Goal: Transaction & Acquisition: Purchase product/service

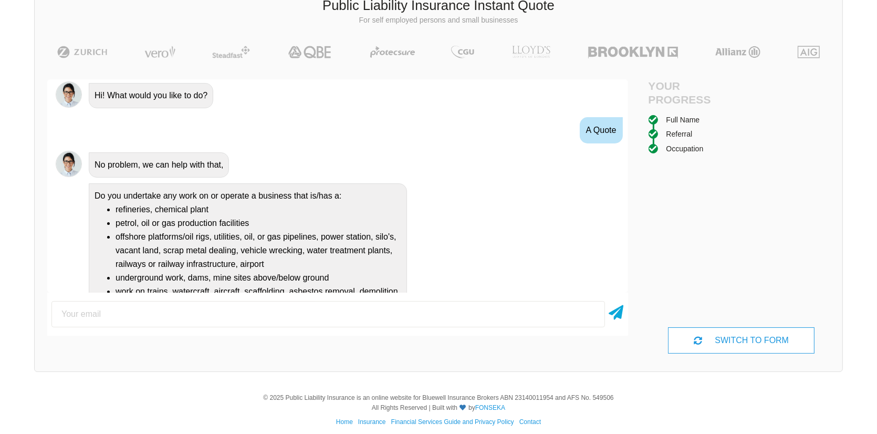
scroll to position [503, 0]
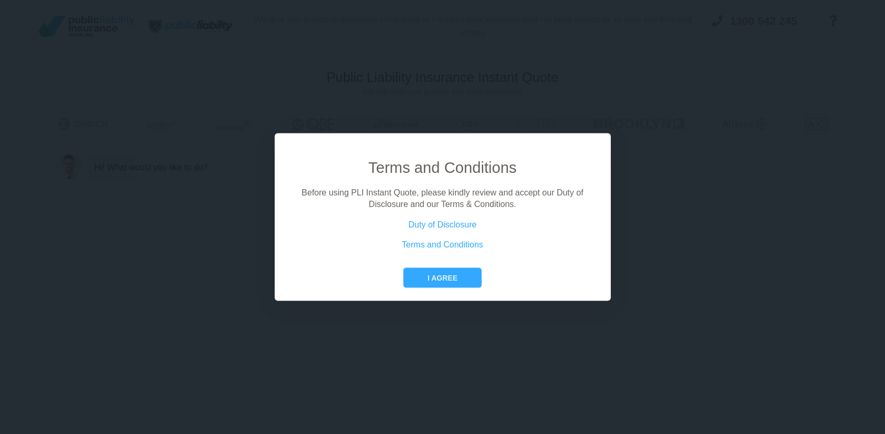
click at [450, 266] on div "Terms and Conditions Before using PLI Instant Quote, please kindly review and a…" at bounding box center [442, 222] width 303 height 131
click at [455, 286] on button "I agree" at bounding box center [442, 277] width 78 height 20
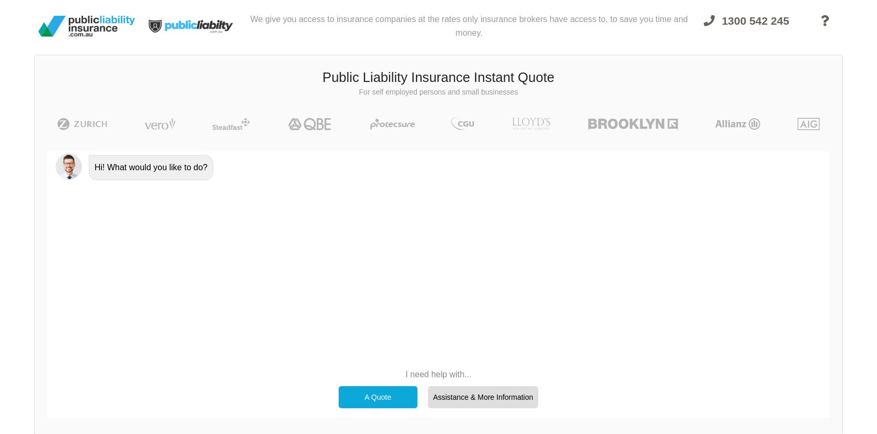
click at [386, 393] on div "A Quote" at bounding box center [378, 397] width 79 height 22
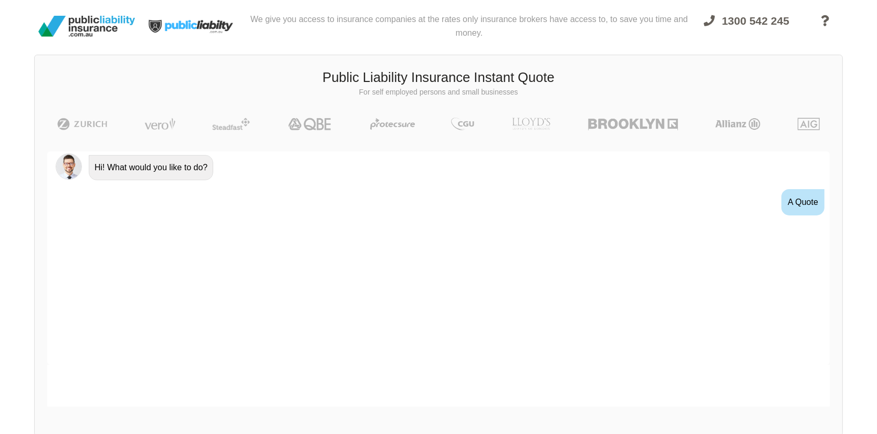
scroll to position [62, 0]
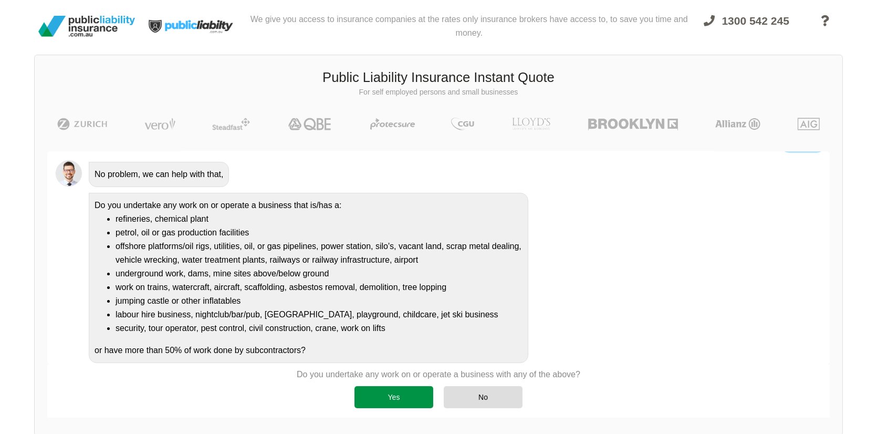
click at [416, 391] on div "Yes" at bounding box center [393, 397] width 79 height 22
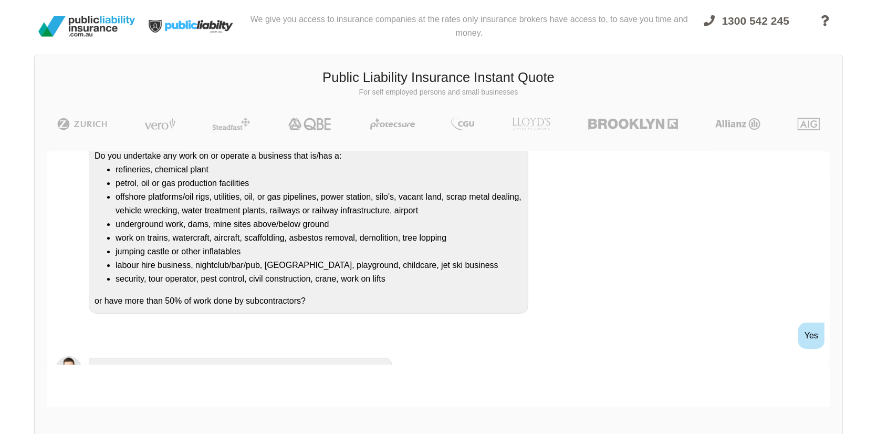
scroll to position [162, 0]
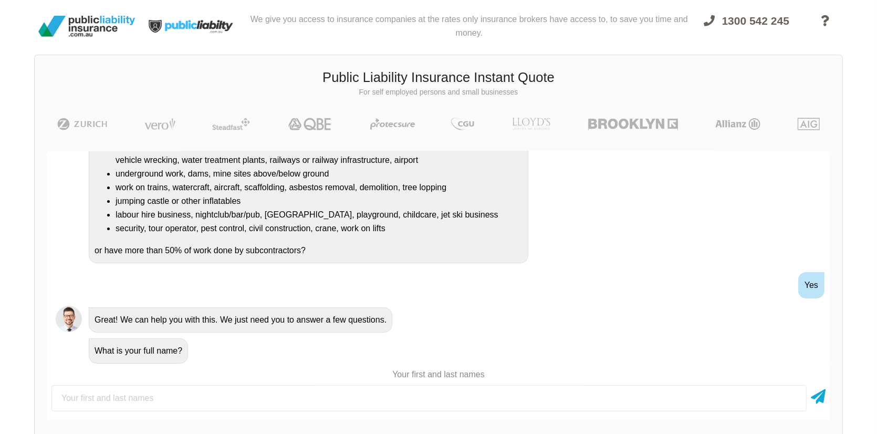
click at [222, 389] on input "text" at bounding box center [428, 398] width 755 height 26
type input "[PERSON_NAME]"
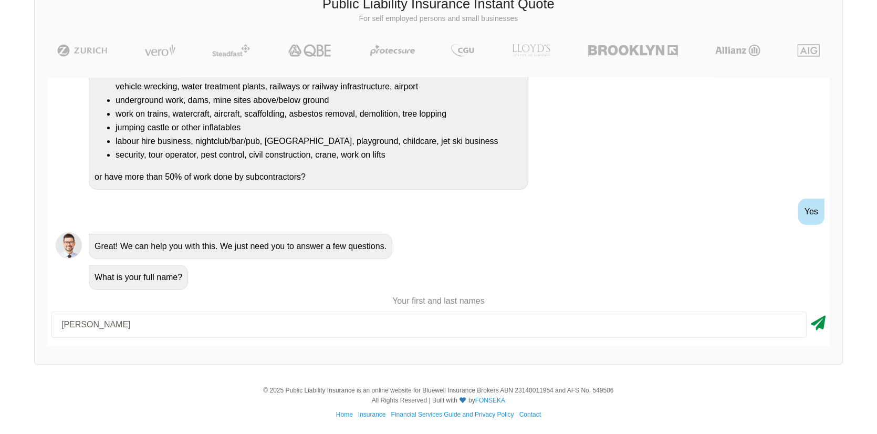
click at [815, 324] on icon at bounding box center [818, 320] width 15 height 19
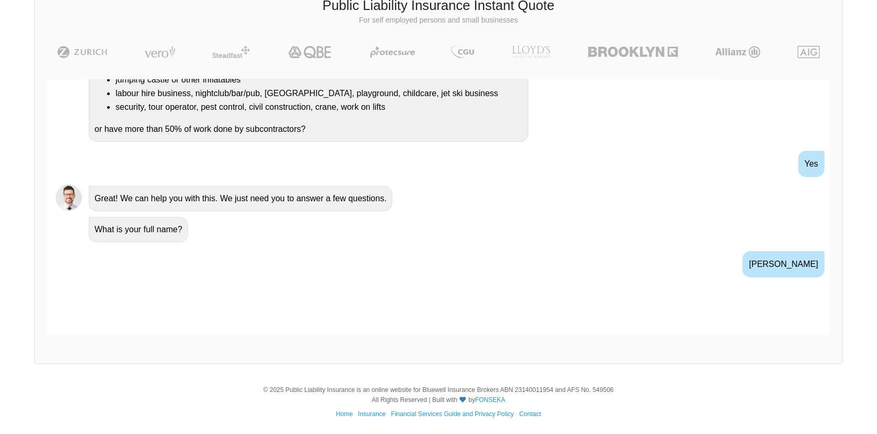
scroll to position [293, 0]
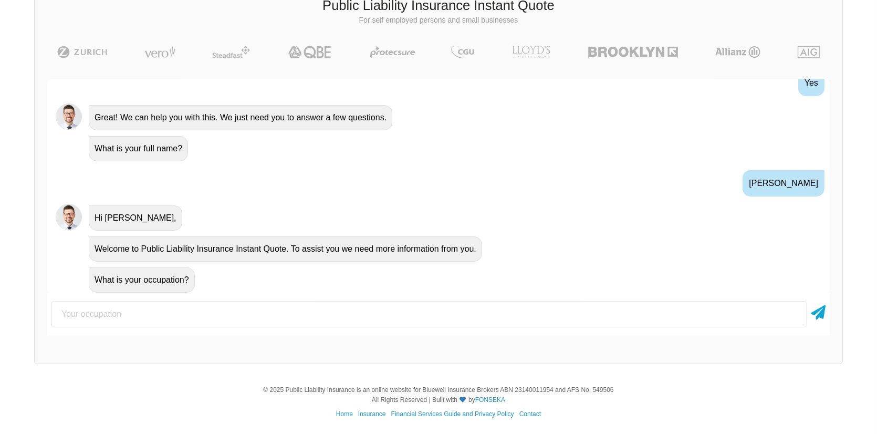
click at [385, 317] on input "text" at bounding box center [428, 314] width 755 height 26
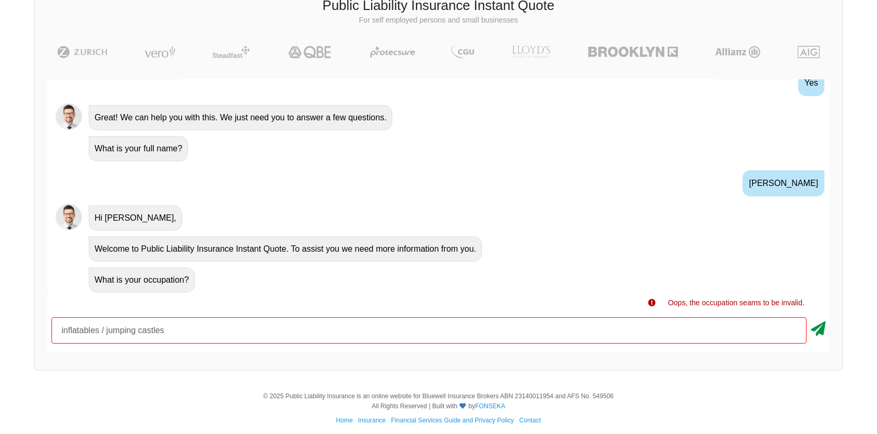
click at [816, 335] on icon at bounding box center [818, 326] width 15 height 19
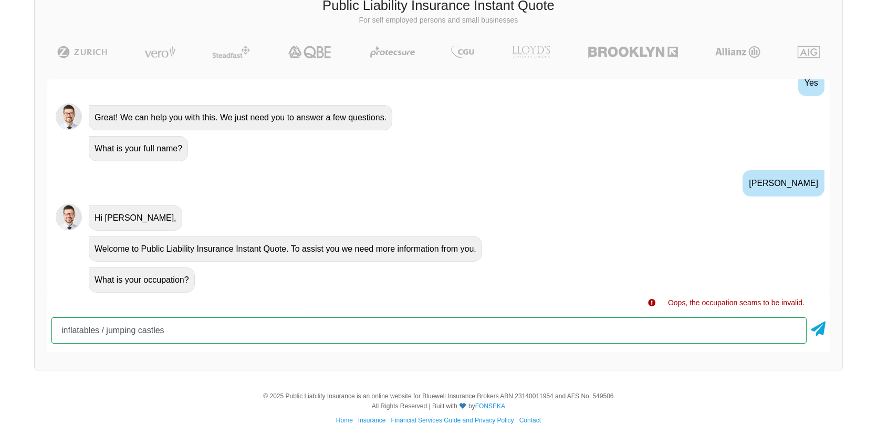
drag, startPoint x: 196, startPoint y: 337, endPoint x: 108, endPoint y: 331, distance: 88.4
click at [108, 331] on input "inflatables / jumping castles" at bounding box center [428, 330] width 755 height 26
type input "i"
type input "jumping castle opertor"
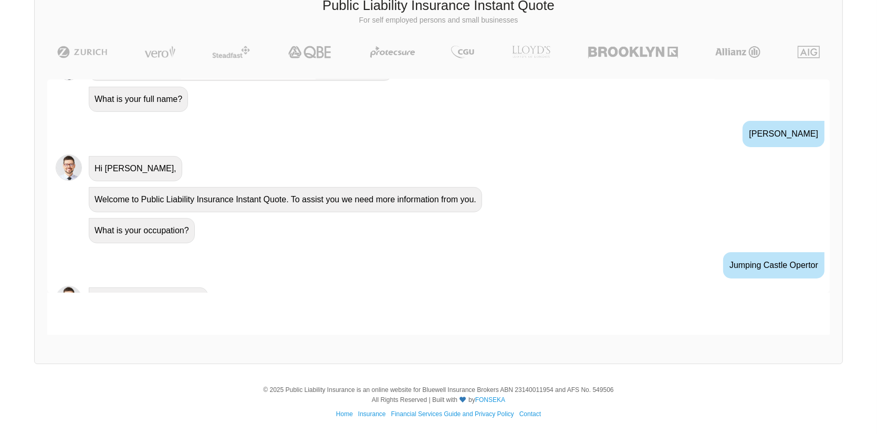
scroll to position [362, 0]
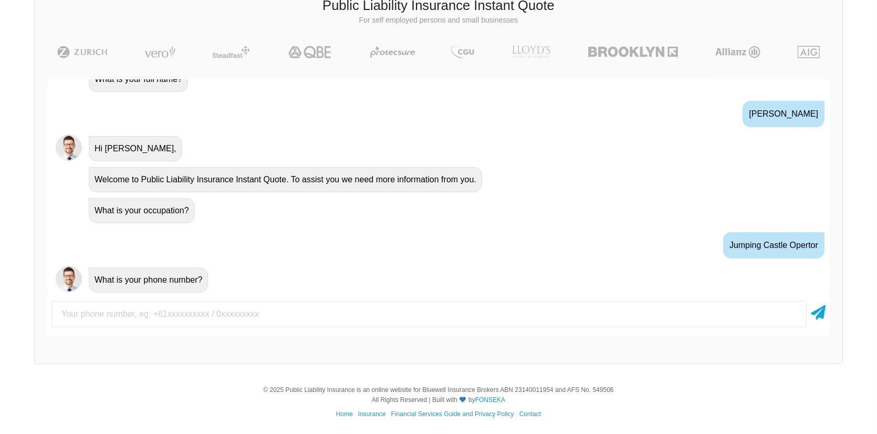
click at [275, 299] on div at bounding box center [438, 314] width 783 height 35
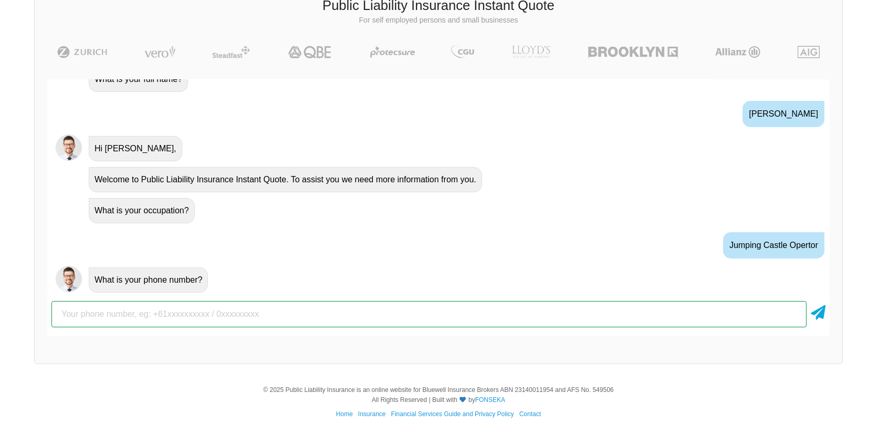
click at [281, 319] on input "text" at bounding box center [428, 314] width 755 height 26
type input "0452486286"
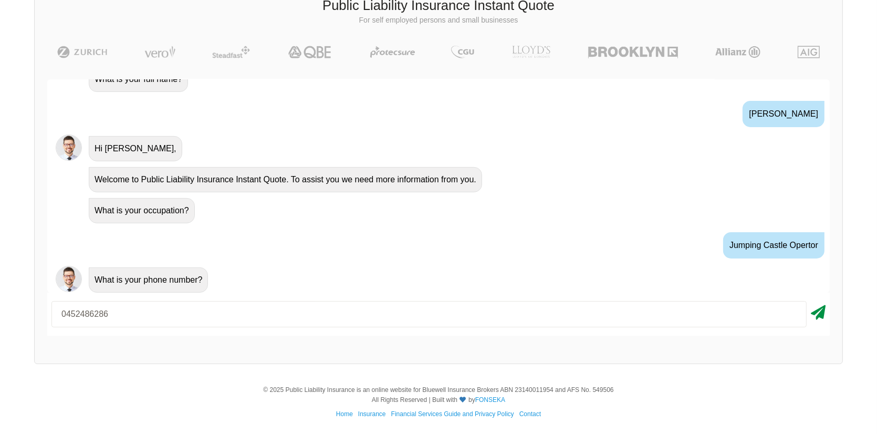
click at [818, 312] on icon at bounding box center [818, 310] width 15 height 19
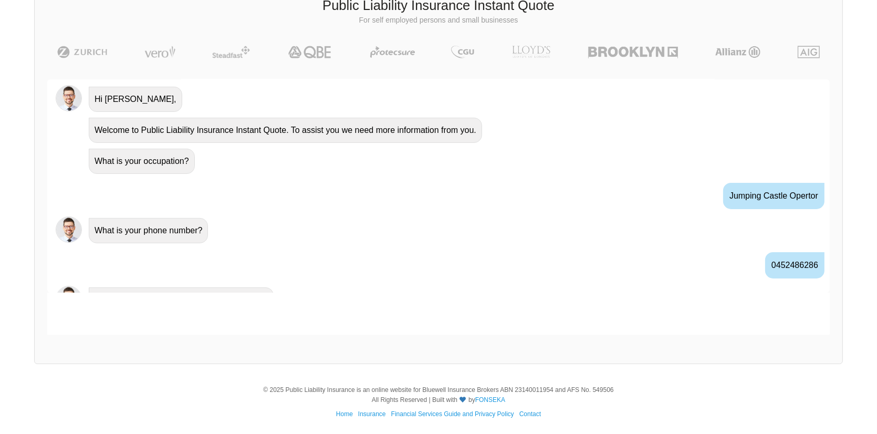
scroll to position [431, 0]
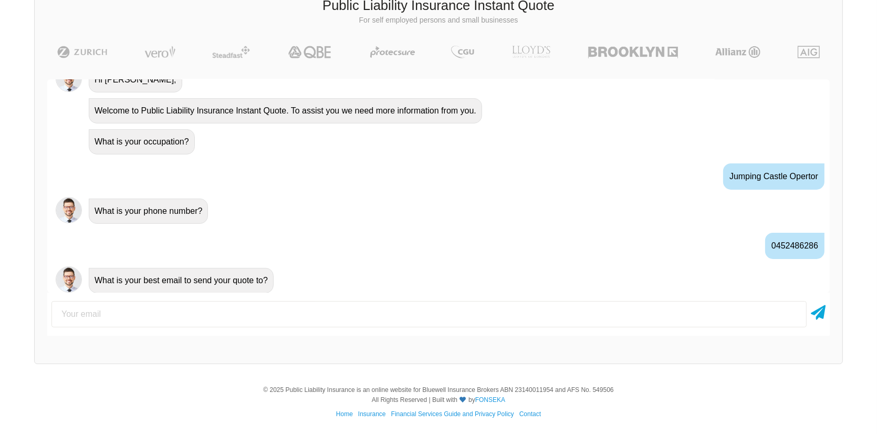
click at [516, 319] on input "email" at bounding box center [428, 314] width 755 height 26
type input "[PERSON_NAME][EMAIL_ADDRESS][DOMAIN_NAME]"
click at [814, 315] on icon at bounding box center [818, 310] width 15 height 19
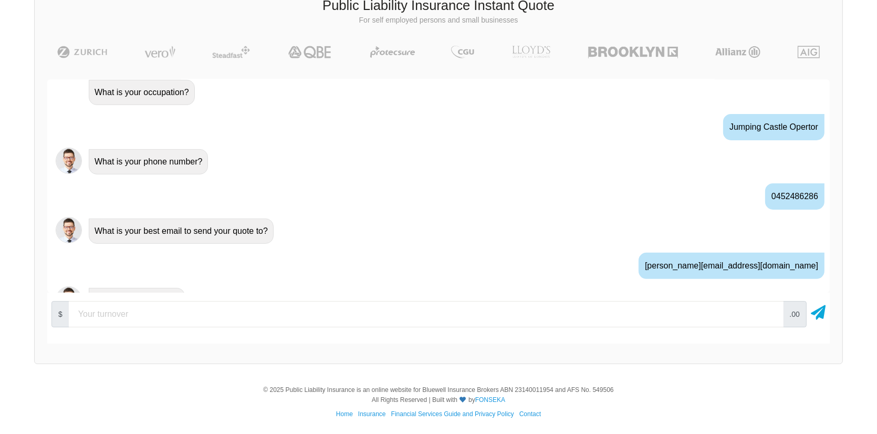
scroll to position [499, 0]
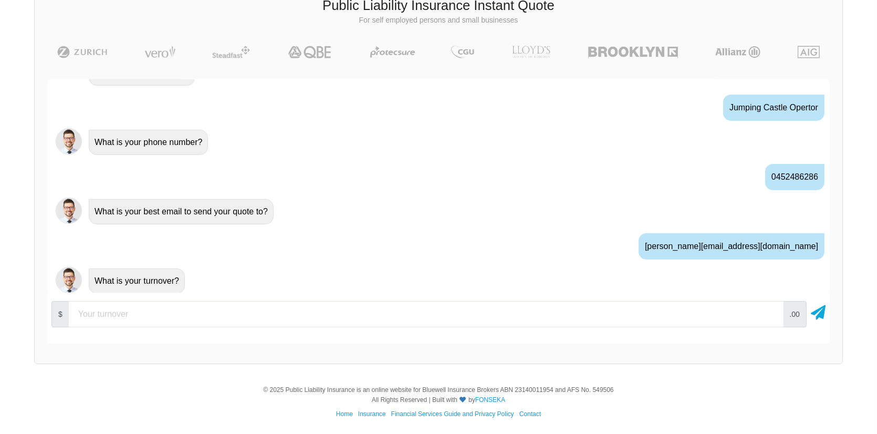
click at [336, 309] on input "number" at bounding box center [426, 314] width 715 height 26
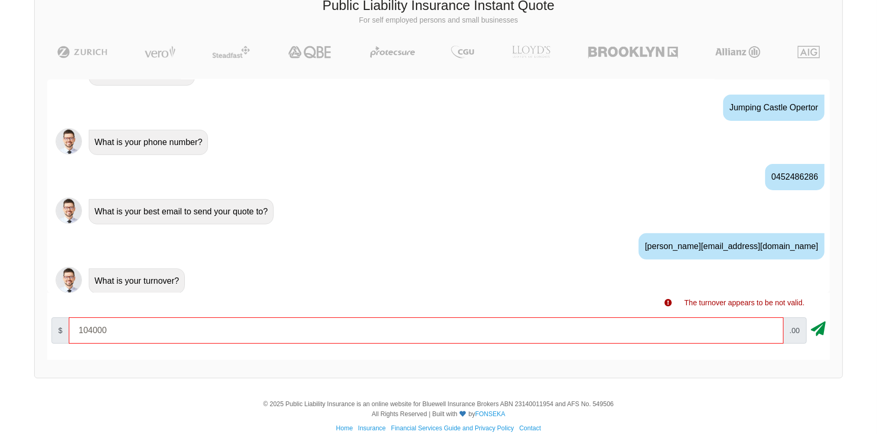
type input "104000"
click at [817, 322] on icon at bounding box center [818, 326] width 15 height 19
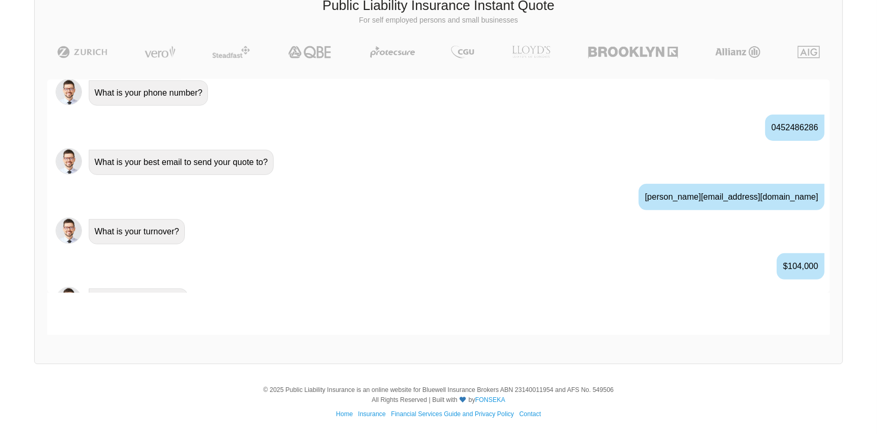
scroll to position [568, 0]
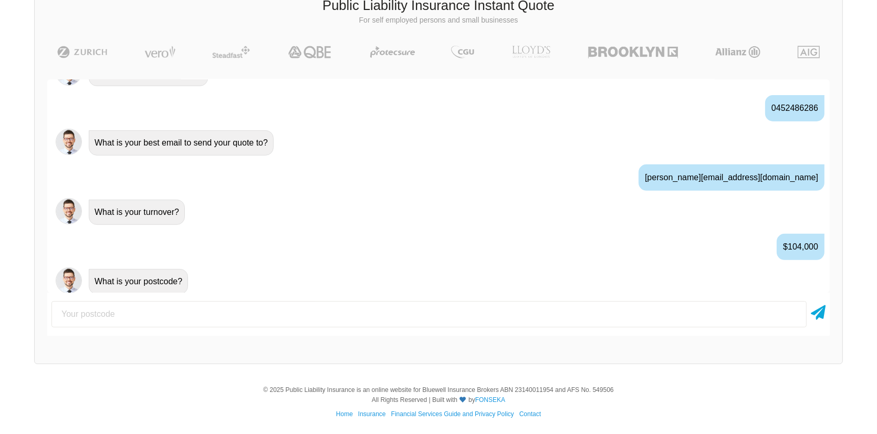
click at [267, 300] on div at bounding box center [438, 314] width 783 height 35
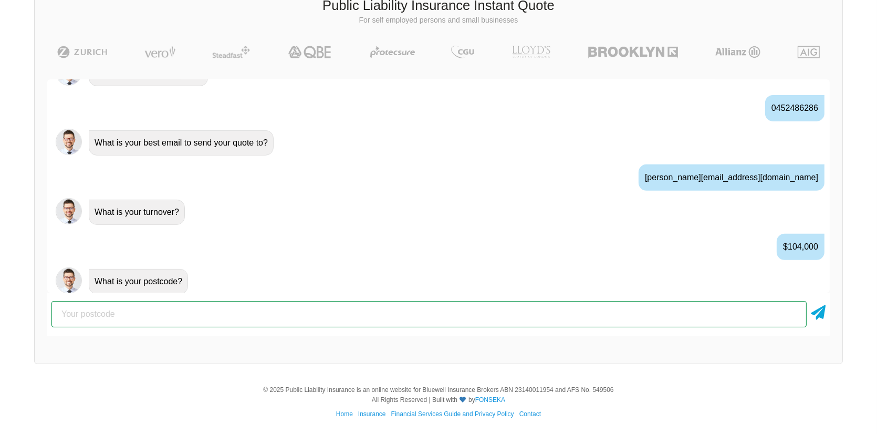
click at [277, 311] on input "number" at bounding box center [428, 314] width 755 height 26
click at [429, 315] on input "number" at bounding box center [428, 314] width 755 height 26
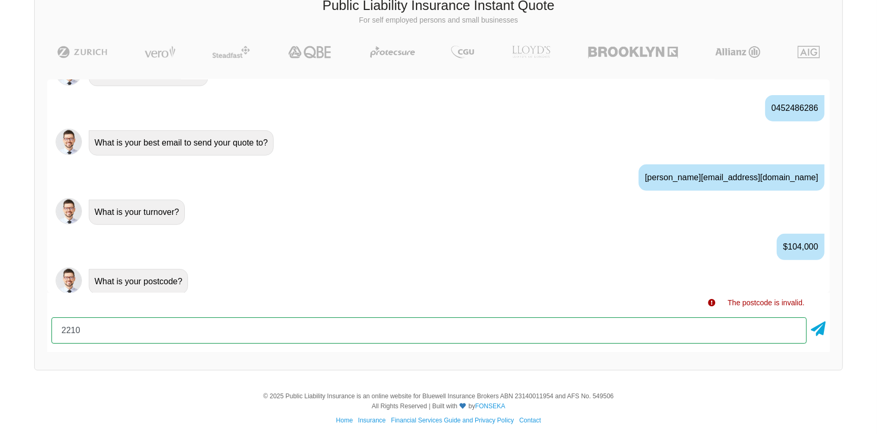
type input "2210"
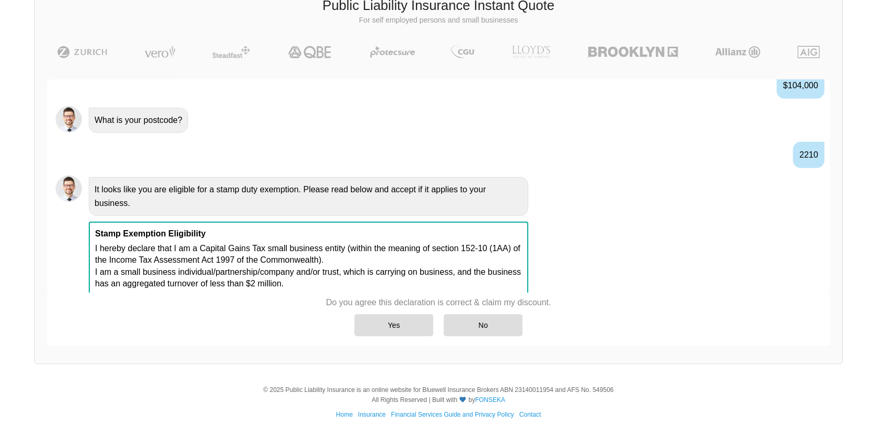
scroll to position [731, 0]
click at [373, 324] on div "Yes" at bounding box center [393, 325] width 79 height 22
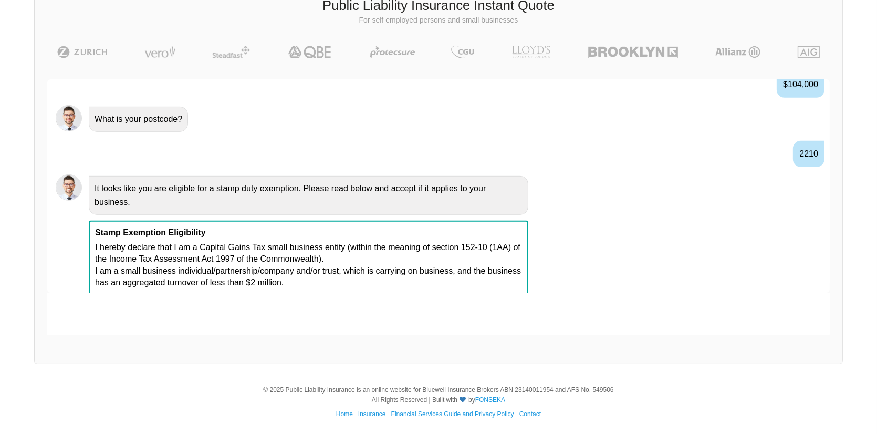
scroll to position [799, 0]
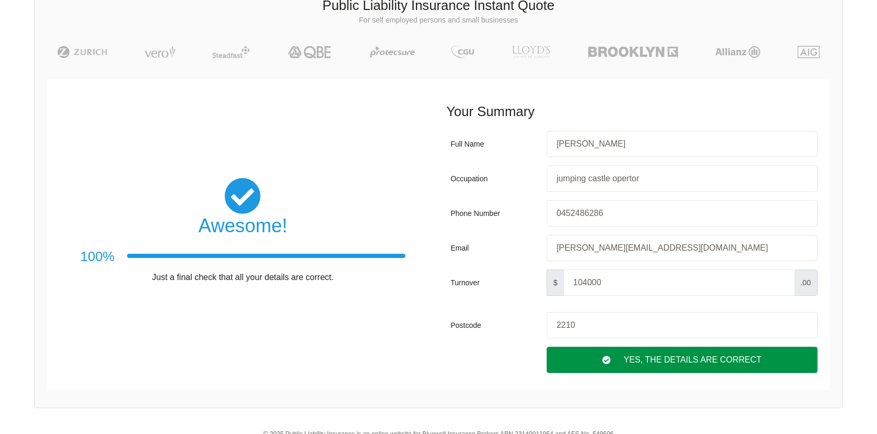
click at [708, 366] on div "Yes, The Details are correct" at bounding box center [682, 360] width 271 height 26
